Goal: Task Accomplishment & Management: Manage account settings

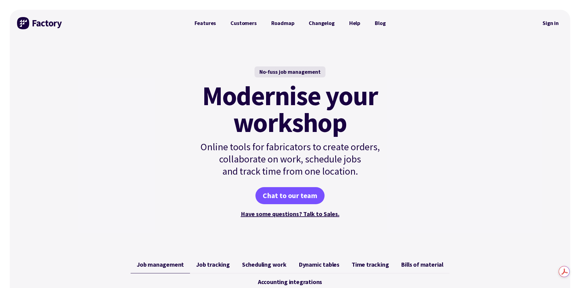
click at [553, 20] on link "Sign in" at bounding box center [551, 23] width 25 height 14
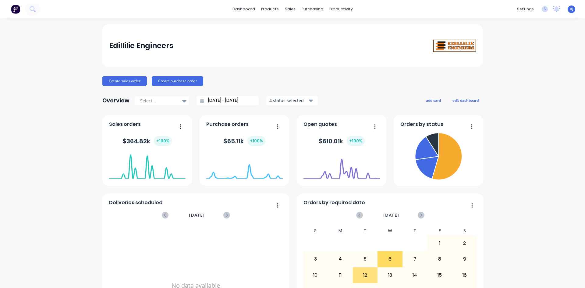
drag, startPoint x: 580, startPoint y: 209, endPoint x: 583, endPoint y: 218, distance: 9.9
click at [583, 218] on div "dashboard products sales purchasing productivity dashboard products Product Cat…" at bounding box center [292, 144] width 585 height 288
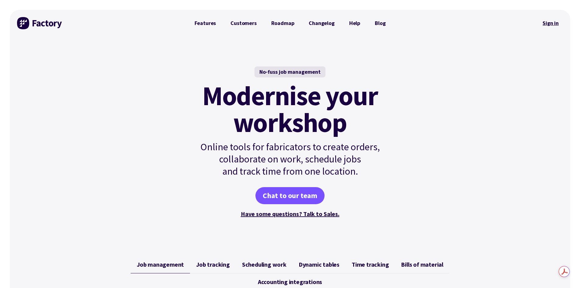
click at [553, 21] on link "Sign in" at bounding box center [551, 23] width 25 height 14
click at [551, 23] on link "Sign in" at bounding box center [551, 23] width 25 height 14
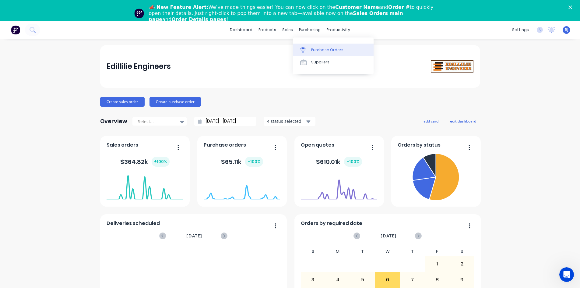
click at [307, 49] on div at bounding box center [304, 49] width 9 height 5
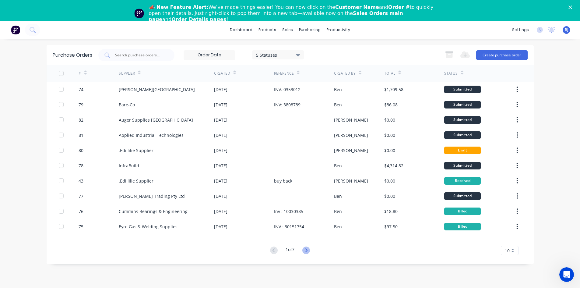
click at [306, 250] on icon at bounding box center [306, 250] width 8 height 8
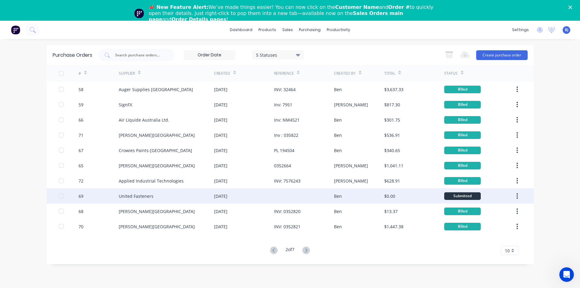
click at [228, 196] on div "06 Aug 2025" at bounding box center [220, 196] width 13 height 6
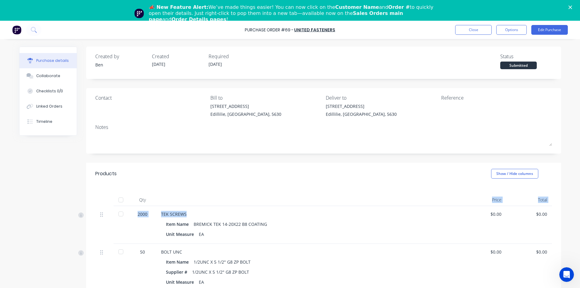
drag, startPoint x: 259, startPoint y: 200, endPoint x: 269, endPoint y: 214, distance: 17.6
click at [268, 213] on div "Qty Price Total 2000 TEK SCREWS Item Name BREMICK TEK 14-20X22 B8 COATING Unit …" at bounding box center [323, 281] width 475 height 193
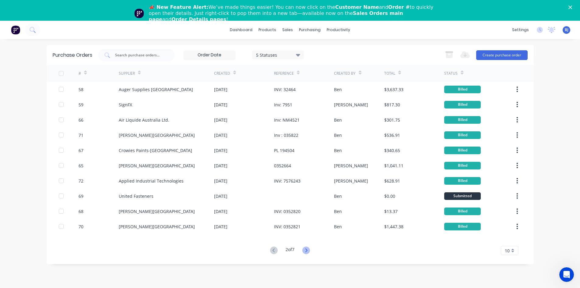
click at [305, 251] on icon at bounding box center [306, 250] width 8 height 8
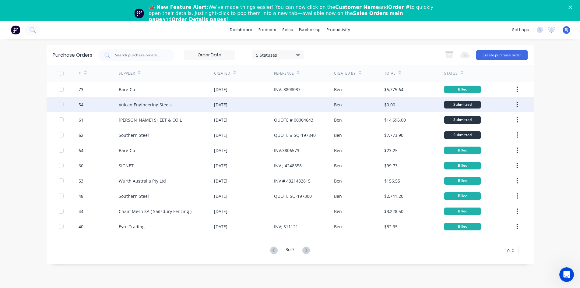
click at [269, 106] on div "22 Jul 2025" at bounding box center [244, 104] width 60 height 15
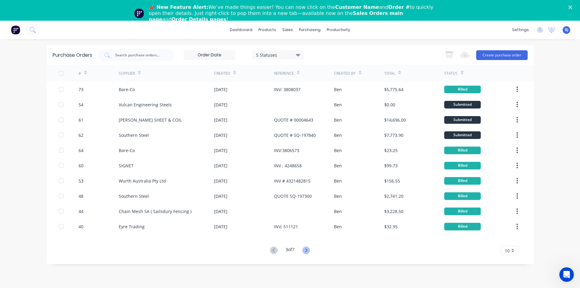
click at [306, 249] on g at bounding box center [306, 250] width 8 height 8
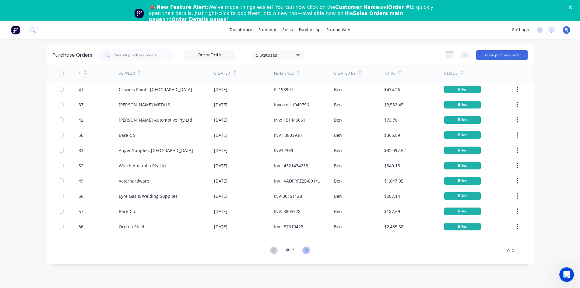
click at [307, 252] on icon at bounding box center [306, 250] width 8 height 8
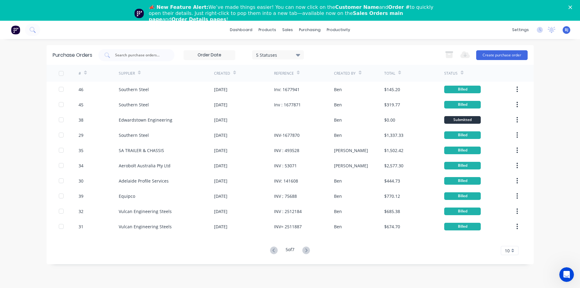
click at [306, 253] on icon at bounding box center [306, 250] width 8 height 8
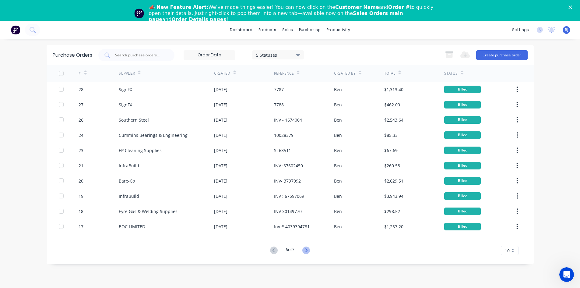
click at [307, 250] on icon at bounding box center [306, 250] width 8 height 8
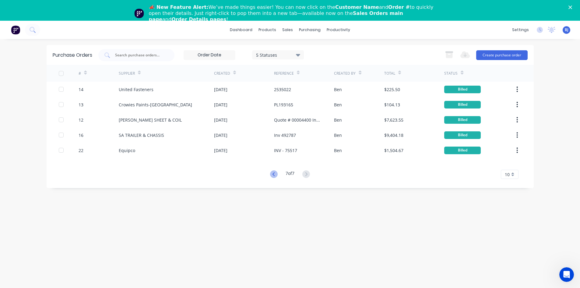
click at [275, 174] on icon at bounding box center [274, 174] width 8 height 8
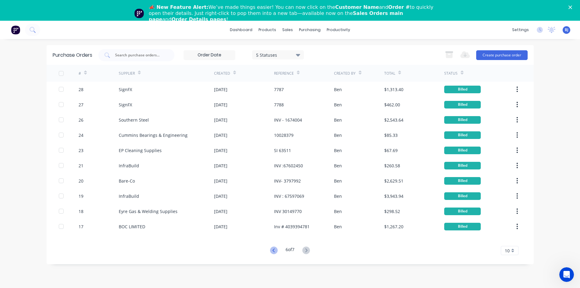
click at [273, 251] on icon at bounding box center [274, 250] width 8 height 8
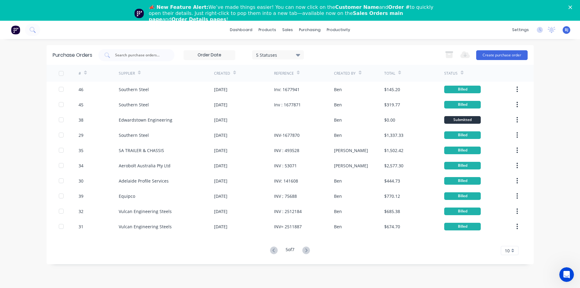
click at [273, 250] on icon at bounding box center [274, 250] width 8 height 8
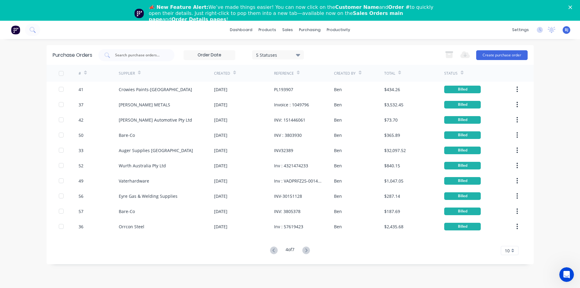
click at [273, 250] on icon at bounding box center [274, 250] width 8 height 8
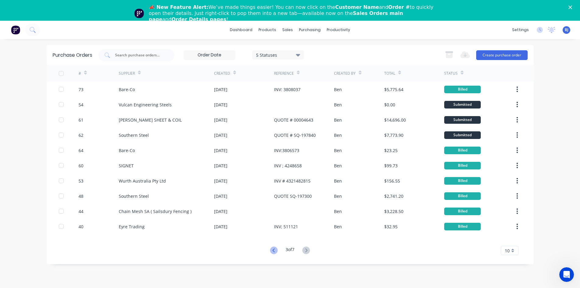
click at [274, 250] on icon at bounding box center [274, 250] width 8 height 8
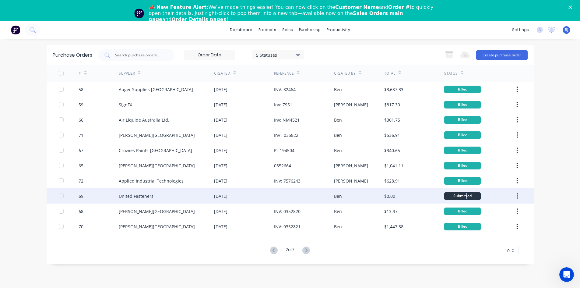
click at [468, 197] on div "Submitted" at bounding box center [462, 196] width 37 height 8
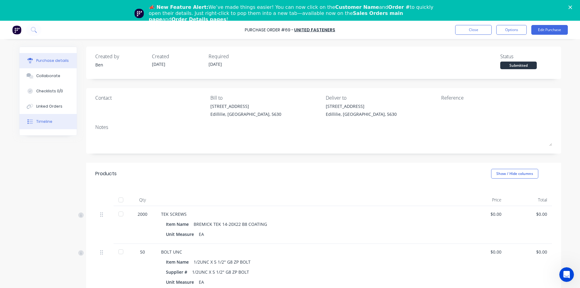
click at [39, 123] on div "Timeline" at bounding box center [44, 121] width 16 height 5
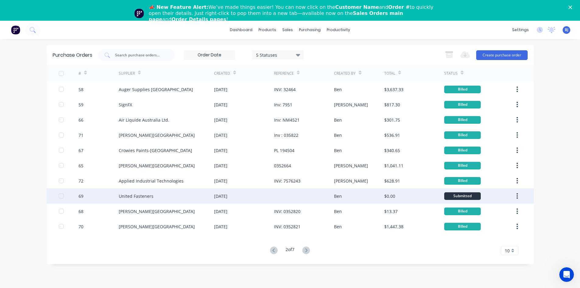
click at [144, 197] on div "United Fasteners" at bounding box center [136, 196] width 35 height 6
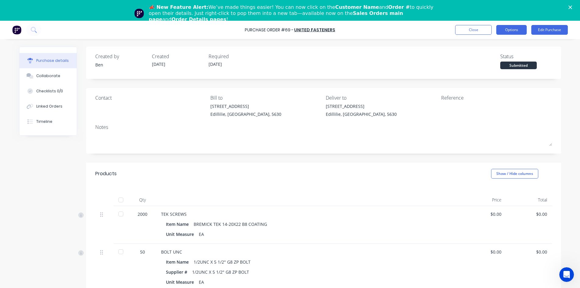
click at [514, 33] on button "Options" at bounding box center [512, 30] width 30 height 10
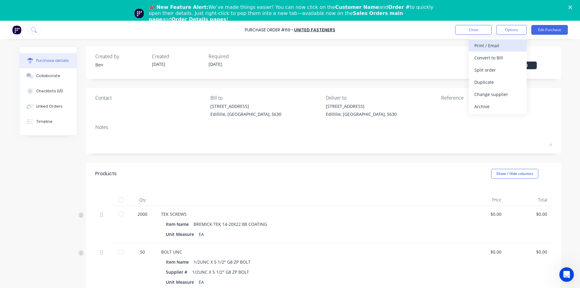
click at [494, 47] on div "Print / Email" at bounding box center [498, 45] width 47 height 9
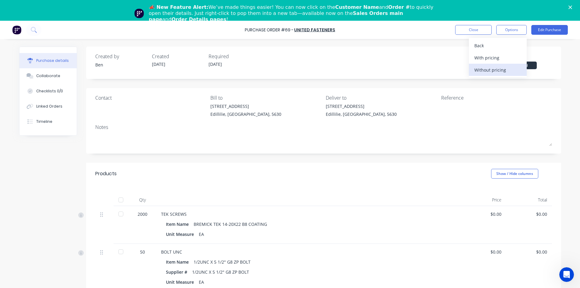
click at [492, 71] on div "Without pricing" at bounding box center [498, 69] width 47 height 9
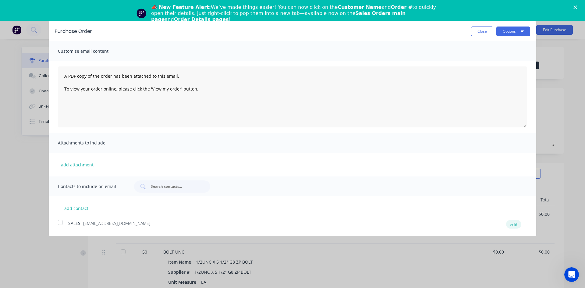
click at [514, 226] on button "edit" at bounding box center [513, 224] width 15 height 8
select select "AU"
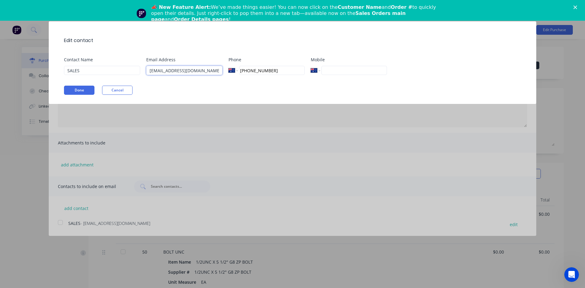
click at [220, 70] on input "sales.adelaide@unitedfastners.com" at bounding box center [184, 70] width 76 height 9
type input "sales.adelaide@unitedfastners.com.au"
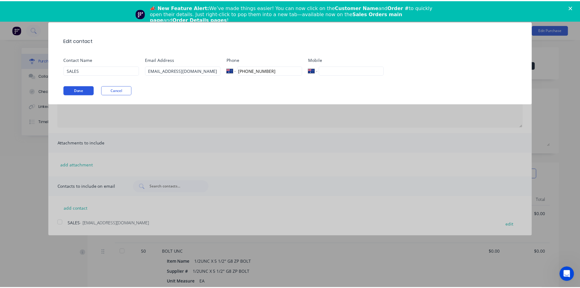
scroll to position [0, 0]
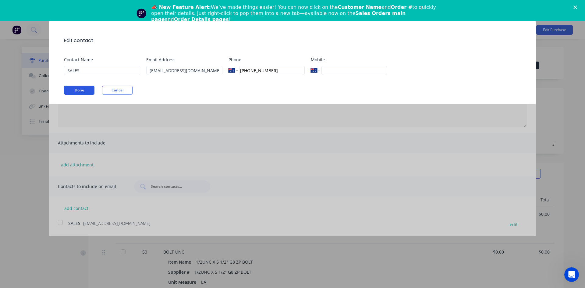
click at [73, 90] on button "Done" at bounding box center [79, 90] width 30 height 9
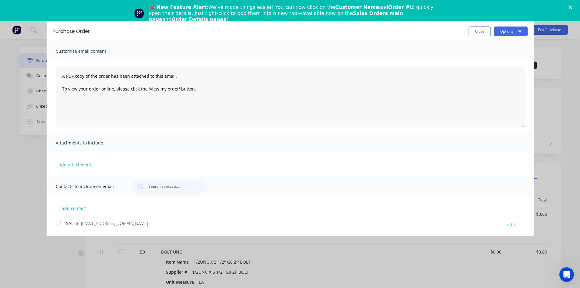
click at [57, 222] on div at bounding box center [58, 222] width 12 height 12
click at [511, 32] on button "Options" at bounding box center [511, 32] width 34 height 10
click at [486, 59] on div "Email" at bounding box center [499, 59] width 47 height 9
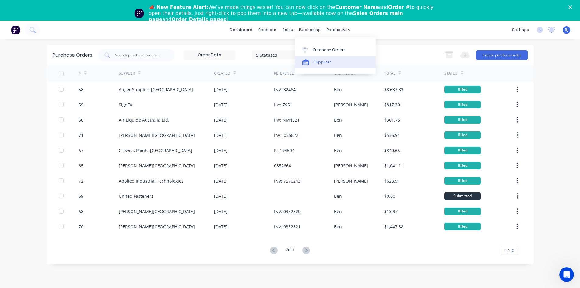
click at [309, 62] on div at bounding box center [306, 61] width 9 height 5
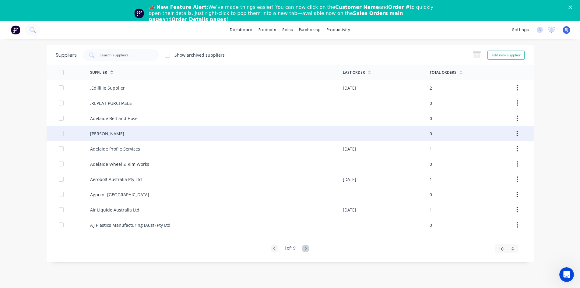
click at [120, 134] on div "Adelaide Galvanising" at bounding box center [107, 133] width 34 height 6
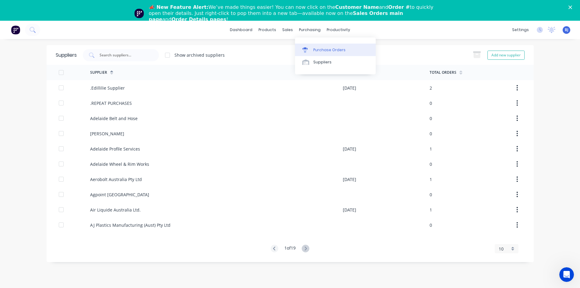
click at [307, 50] on icon at bounding box center [304, 49] width 5 height 5
